Goal: Task Accomplishment & Management: Use online tool/utility

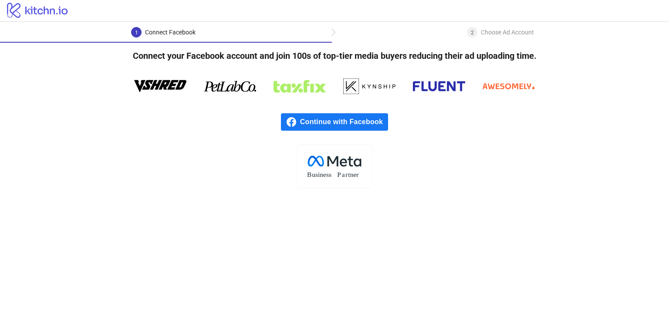
click at [335, 128] on span "Continue with Facebook" at bounding box center [344, 121] width 88 height 17
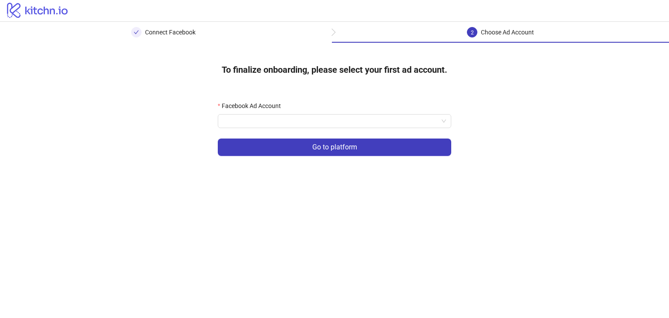
click at [370, 226] on main "Connect Facebook 2 Choose Ad Account To finalize onboarding, please select your…" at bounding box center [334, 170] width 669 height 296
click at [312, 123] on input "Facebook Ad Account" at bounding box center [330, 121] width 215 height 13
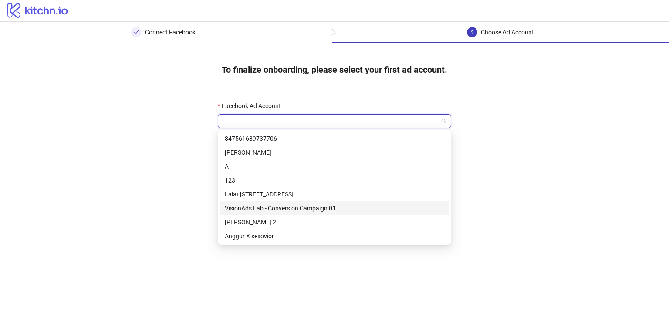
click at [276, 207] on div "VisionAds Lab - Conversion Campaign 01" at bounding box center [335, 209] width 220 height 10
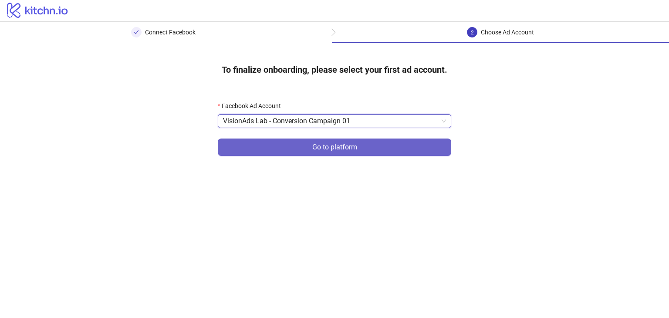
click at [299, 147] on button "Go to platform" at bounding box center [335, 147] width 234 height 17
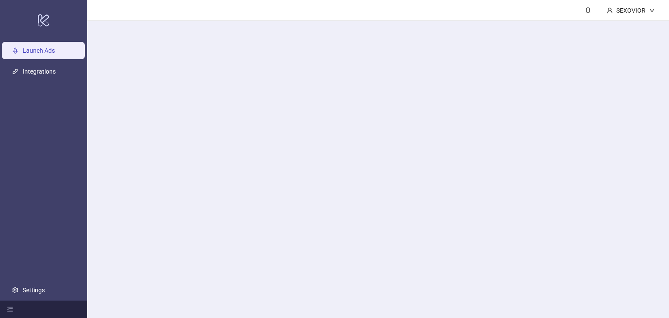
click at [292, 123] on main "SEXOVIOR" at bounding box center [378, 159] width 582 height 318
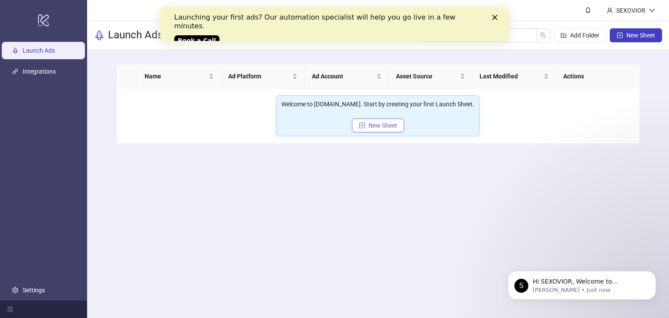
click at [360, 122] on icon "plus-square" at bounding box center [363, 125] width 6 height 6
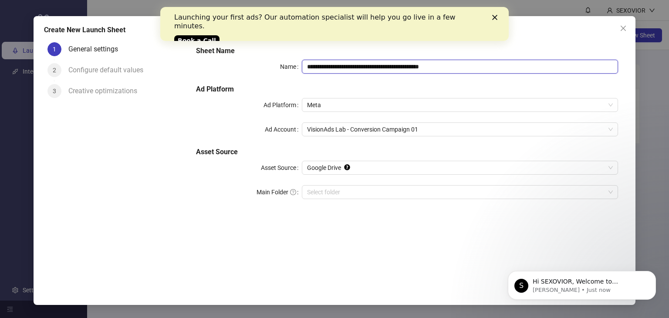
click at [502, 70] on input "**********" at bounding box center [460, 67] width 317 height 14
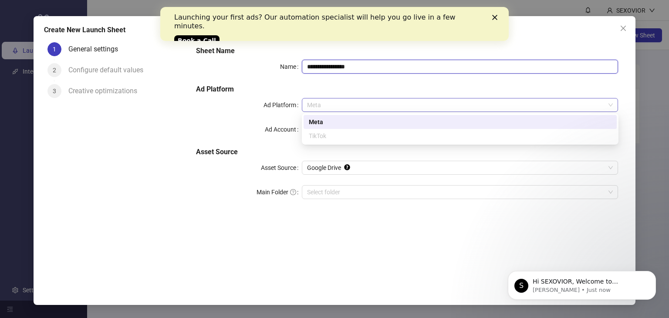
click at [324, 98] on span "Meta" at bounding box center [460, 104] width 306 height 13
type input "**********"
click at [331, 93] on h5 "Ad Platform" at bounding box center [407, 89] width 422 height 10
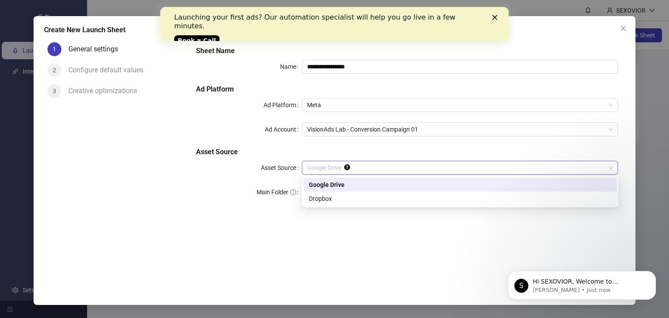
click at [396, 170] on span "Google Drive" at bounding box center [460, 167] width 306 height 13
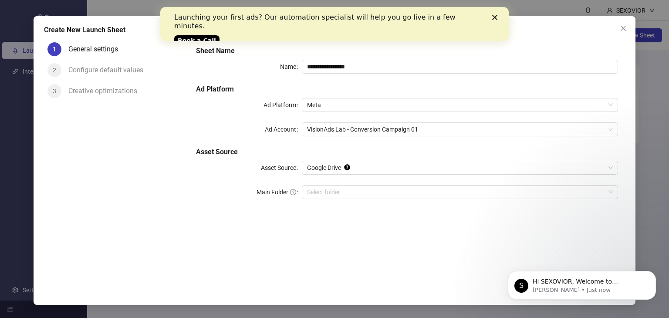
click at [343, 224] on div "**********" at bounding box center [407, 158] width 436 height 238
click at [350, 194] on input "Main Folder" at bounding box center [456, 192] width 299 height 13
click at [333, 192] on input "Main Folder" at bounding box center [456, 192] width 299 height 13
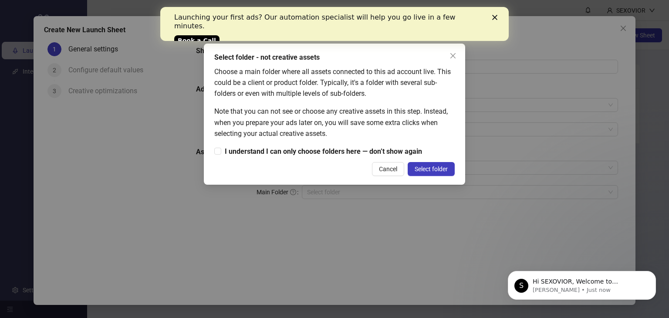
click at [421, 166] on span "Select folder" at bounding box center [431, 169] width 33 height 7
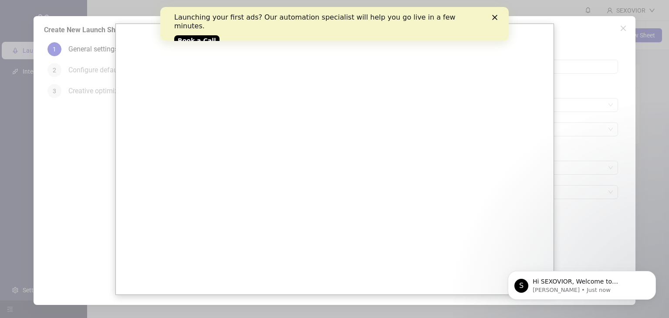
click at [494, 17] on icon "Close" at bounding box center [494, 17] width 5 height 5
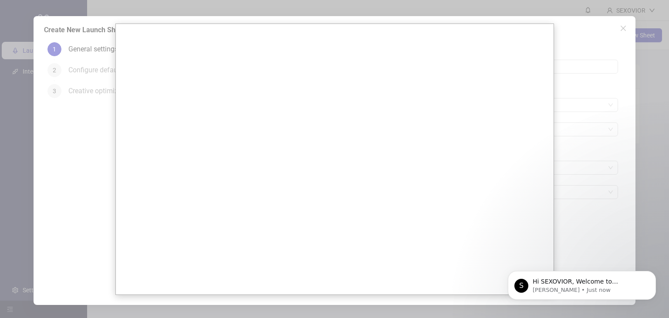
drag, startPoint x: 584, startPoint y: 102, endPoint x: 576, endPoint y: 105, distance: 8.4
click at [582, 103] on div at bounding box center [334, 159] width 669 height 318
click at [56, 149] on div at bounding box center [334, 159] width 669 height 318
click at [576, 85] on div at bounding box center [334, 159] width 669 height 318
click at [557, 85] on div at bounding box center [334, 159] width 669 height 318
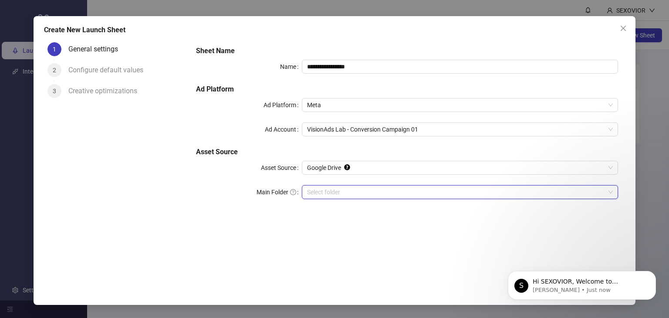
click at [368, 194] on input "Main Folder" at bounding box center [456, 192] width 299 height 13
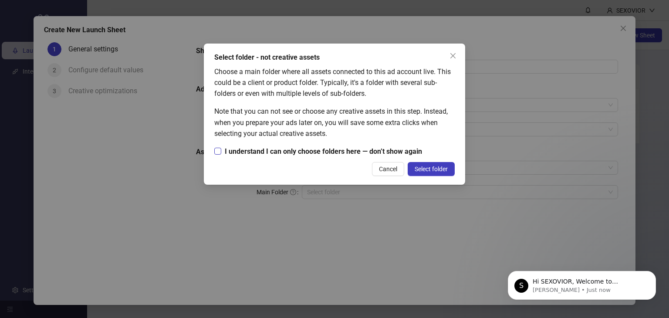
click at [223, 152] on span "I understand I can only choose folders here — don’t show again" at bounding box center [323, 151] width 204 height 11
click at [440, 177] on div "Select folder - not creative assets Choose a main folder where all assets conne…" at bounding box center [334, 114] width 261 height 141
click at [439, 176] on div "Select folder - not creative assets Choose a main folder where all assets conne…" at bounding box center [334, 114] width 261 height 141
click at [439, 174] on button "Select folder" at bounding box center [431, 169] width 47 height 14
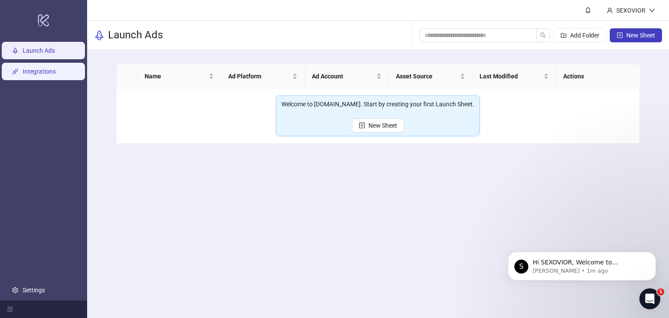
click at [56, 73] on link "Integrations" at bounding box center [39, 71] width 33 height 7
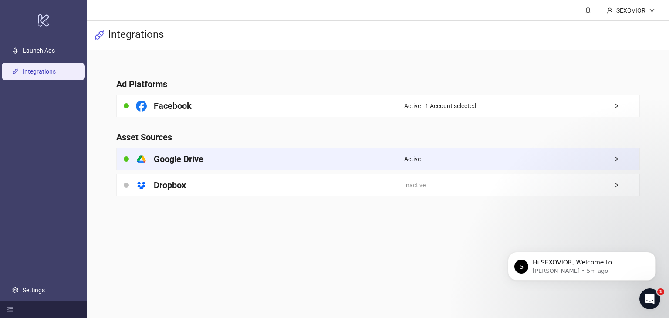
click at [412, 168] on div "Active" at bounding box center [521, 159] width 235 height 22
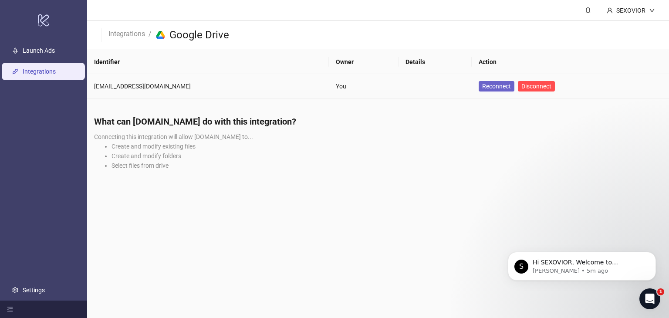
drag, startPoint x: 468, startPoint y: 96, endPoint x: 471, endPoint y: 89, distance: 7.3
click at [472, 95] on td "Reconnect Disconnect" at bounding box center [570, 86] width 197 height 25
click at [482, 89] on span "Reconnect" at bounding box center [496, 86] width 29 height 7
click at [55, 54] on link "Launch Ads" at bounding box center [39, 50] width 32 height 7
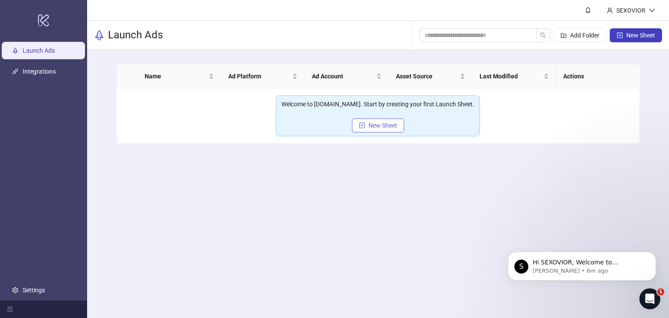
click at [360, 125] on icon "plus-square" at bounding box center [362, 125] width 6 height 6
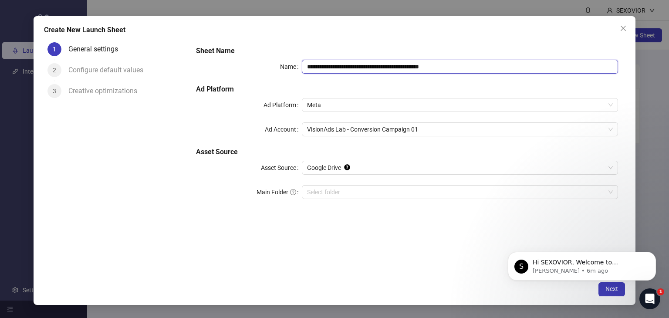
click at [401, 63] on input "**********" at bounding box center [460, 67] width 317 height 14
type input "**********"
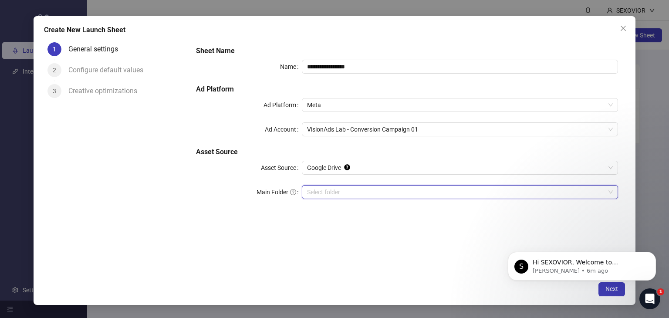
click at [340, 187] on input "Main Folder" at bounding box center [456, 192] width 299 height 13
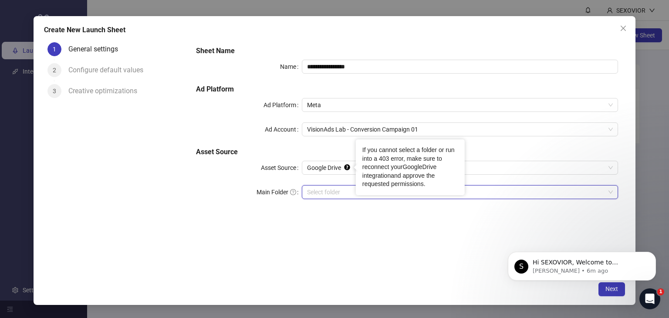
click at [426, 166] on link "GoogleDrive integration" at bounding box center [400, 171] width 74 height 16
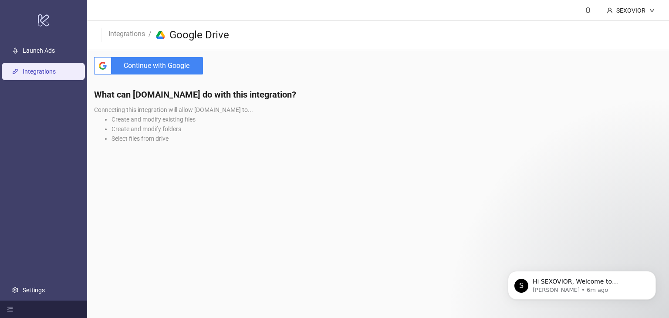
click at [183, 63] on span "Continue with Google" at bounding box center [159, 65] width 88 height 17
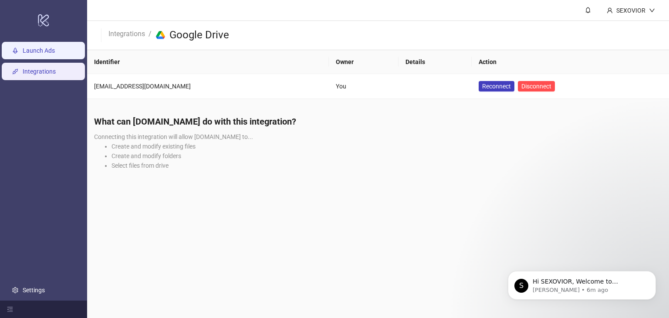
click at [55, 53] on link "Launch Ads" at bounding box center [39, 50] width 32 height 7
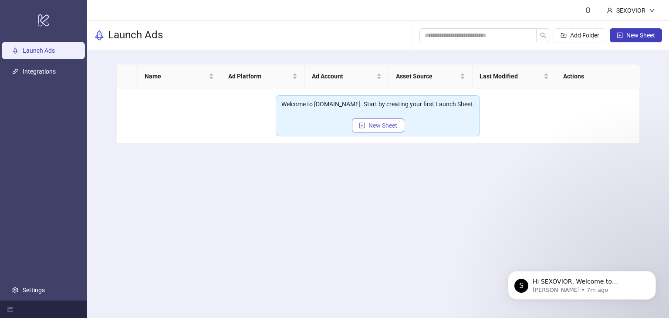
click at [371, 123] on span "New Sheet" at bounding box center [383, 125] width 29 height 7
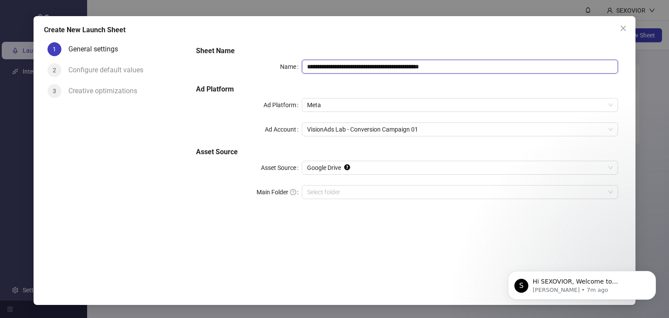
drag, startPoint x: 333, startPoint y: 70, endPoint x: 330, endPoint y: 61, distance: 8.6
click at [333, 68] on input "**********" at bounding box center [460, 67] width 317 height 14
type input "**********"
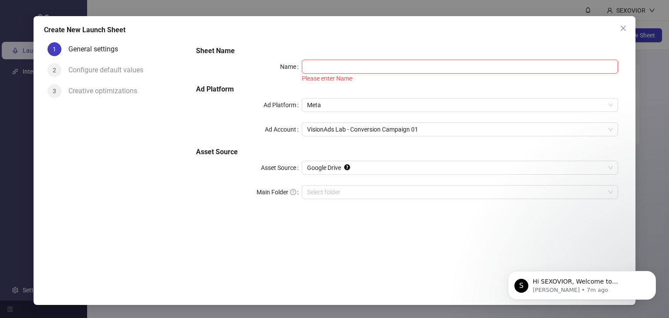
type input "*"
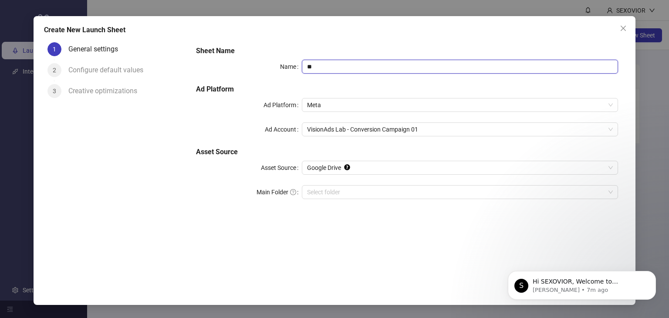
type input "*"
type input "**********"
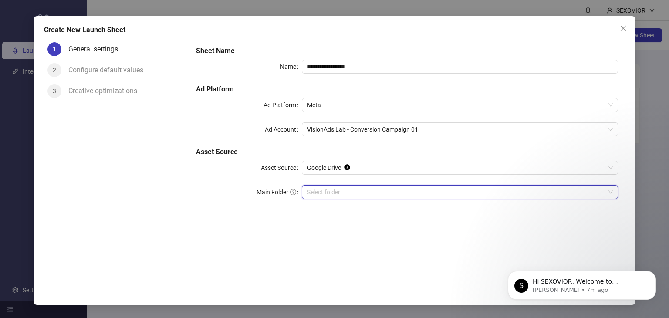
click at [349, 190] on input "Main Folder" at bounding box center [456, 192] width 299 height 13
click at [98, 62] on div "General settings" at bounding box center [127, 52] width 118 height 21
click at [633, 26] on div "**********" at bounding box center [335, 160] width 602 height 289
click at [621, 29] on icon "close" at bounding box center [623, 28] width 7 height 7
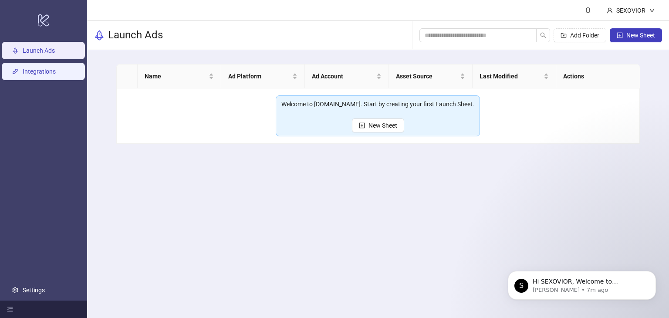
click at [40, 68] on link "Integrations" at bounding box center [39, 71] width 33 height 7
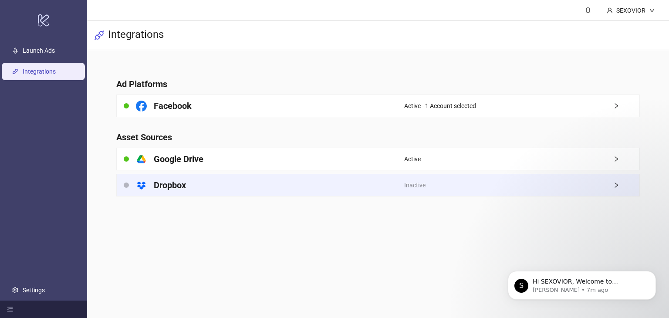
click at [450, 192] on div "Inactive" at bounding box center [521, 185] width 235 height 22
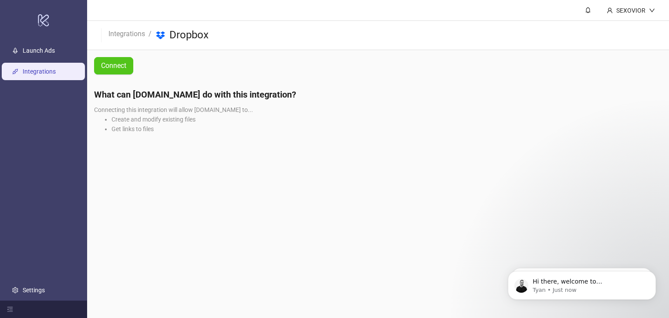
click at [560, 161] on main "SEXOVIOR Integrations / platform/dropbox Dropbox Connect What can Kitchn.io do …" at bounding box center [378, 159] width 582 height 318
